Goal: Task Accomplishment & Management: Manage account settings

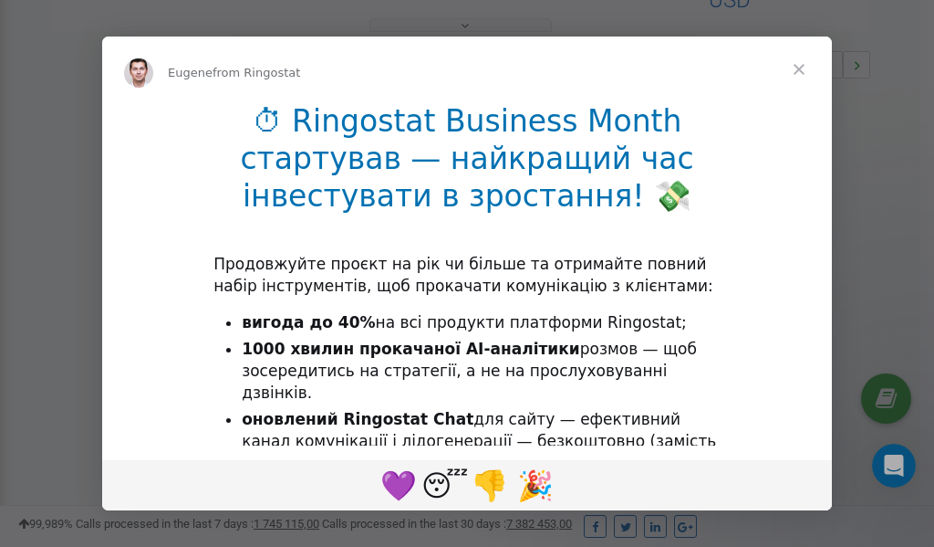
click at [803, 68] on span "Close" at bounding box center [800, 70] width 66 height 66
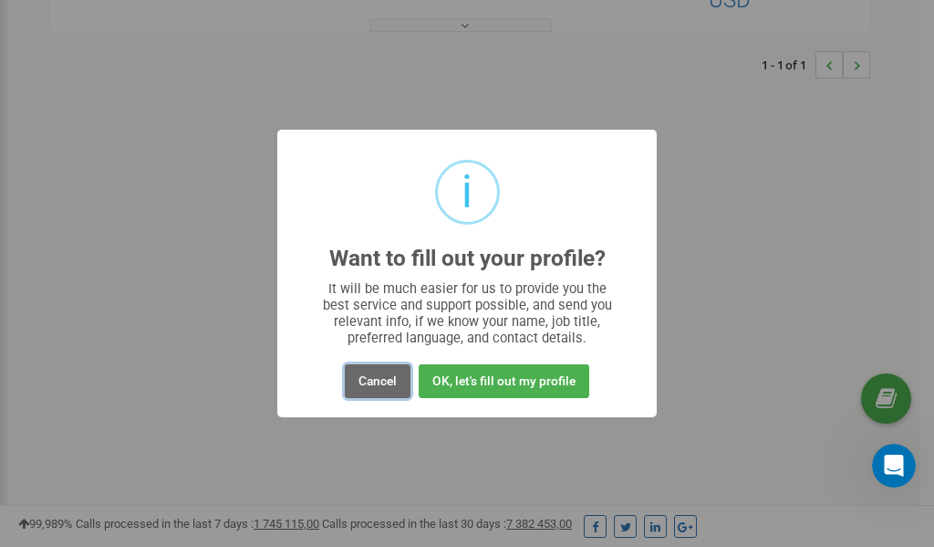
click at [381, 381] on button "Cancel" at bounding box center [378, 381] width 66 height 34
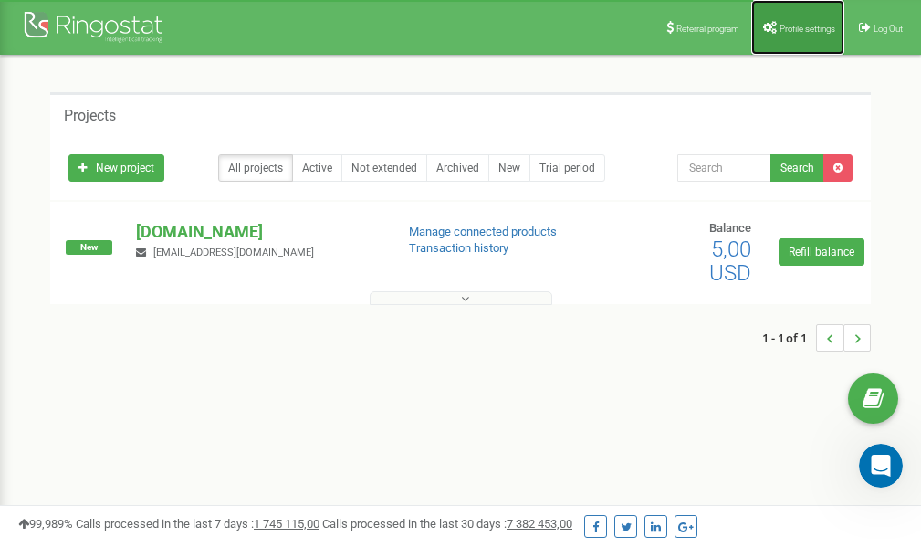
click at [791, 29] on span "Profile settings" at bounding box center [807, 29] width 56 height 10
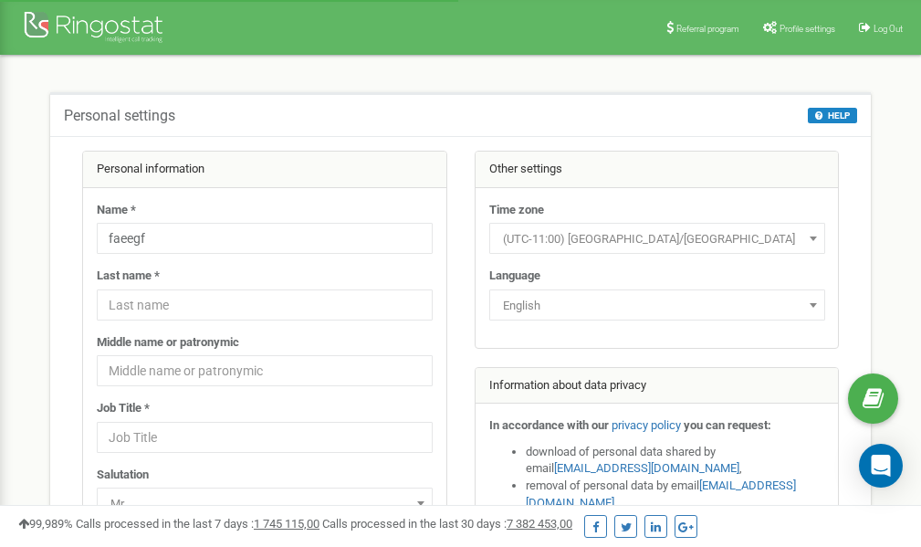
scroll to position [91, 0]
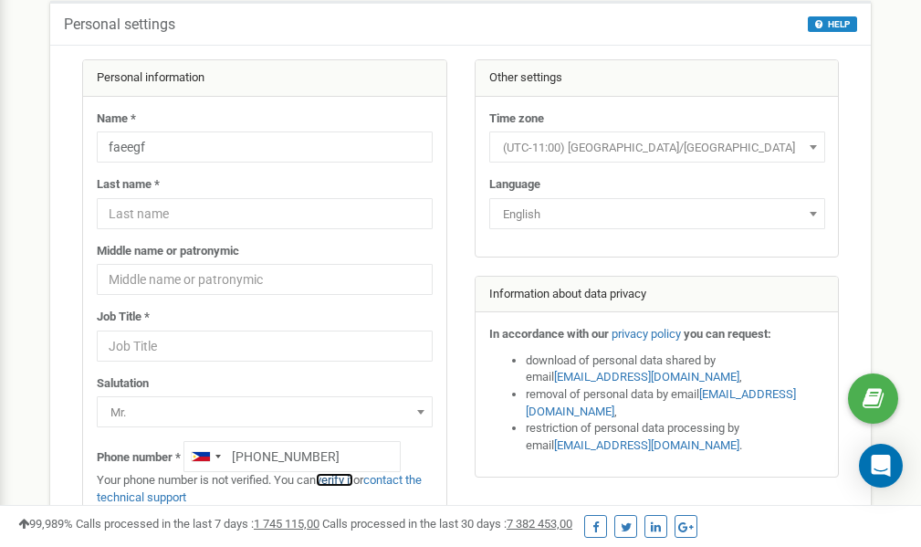
click at [346, 479] on link "verify it" at bounding box center [334, 480] width 37 height 14
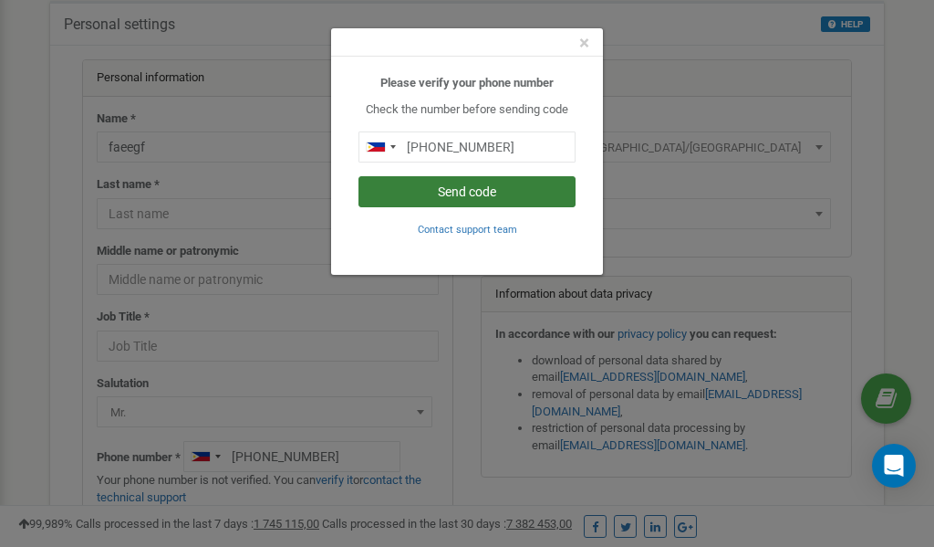
click at [465, 192] on button "Send code" at bounding box center [467, 191] width 217 height 31
